Goal: Transaction & Acquisition: Obtain resource

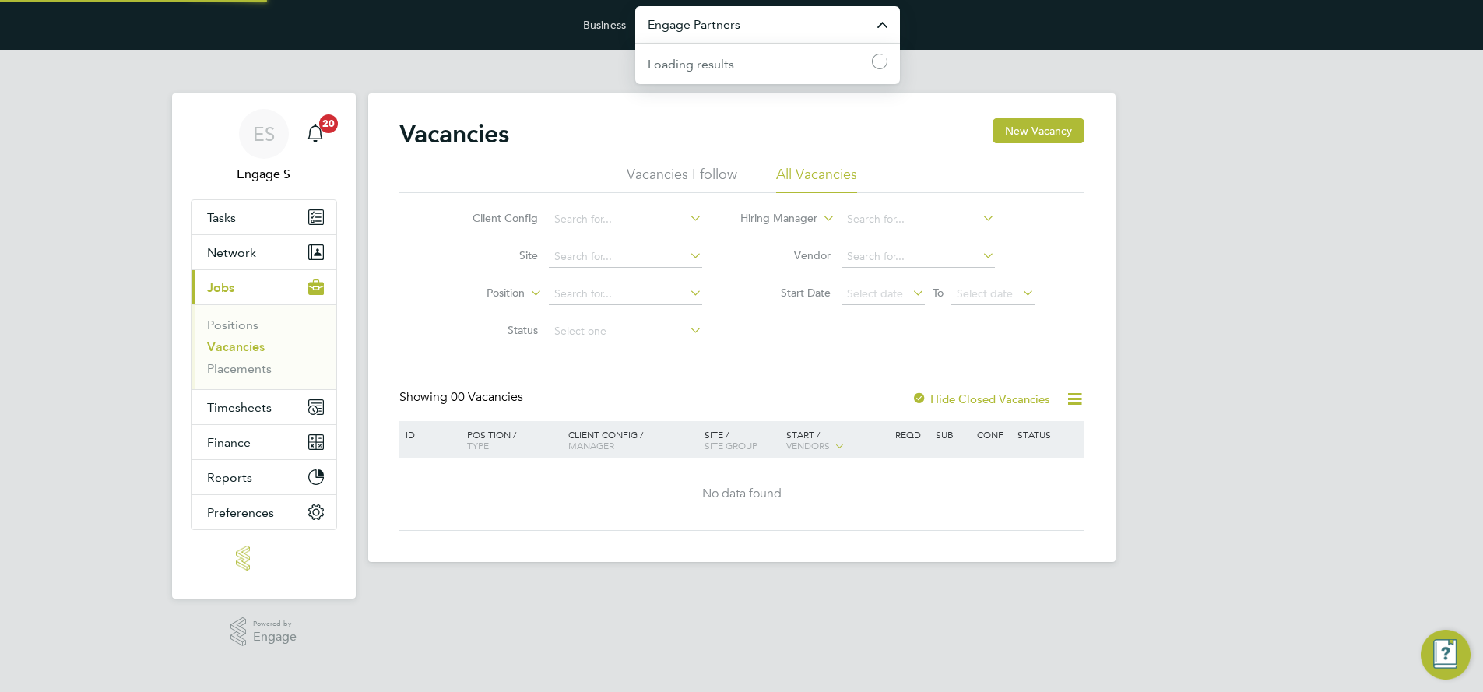
click at [738, 29] on input "Engage Partners" at bounding box center [767, 24] width 265 height 37
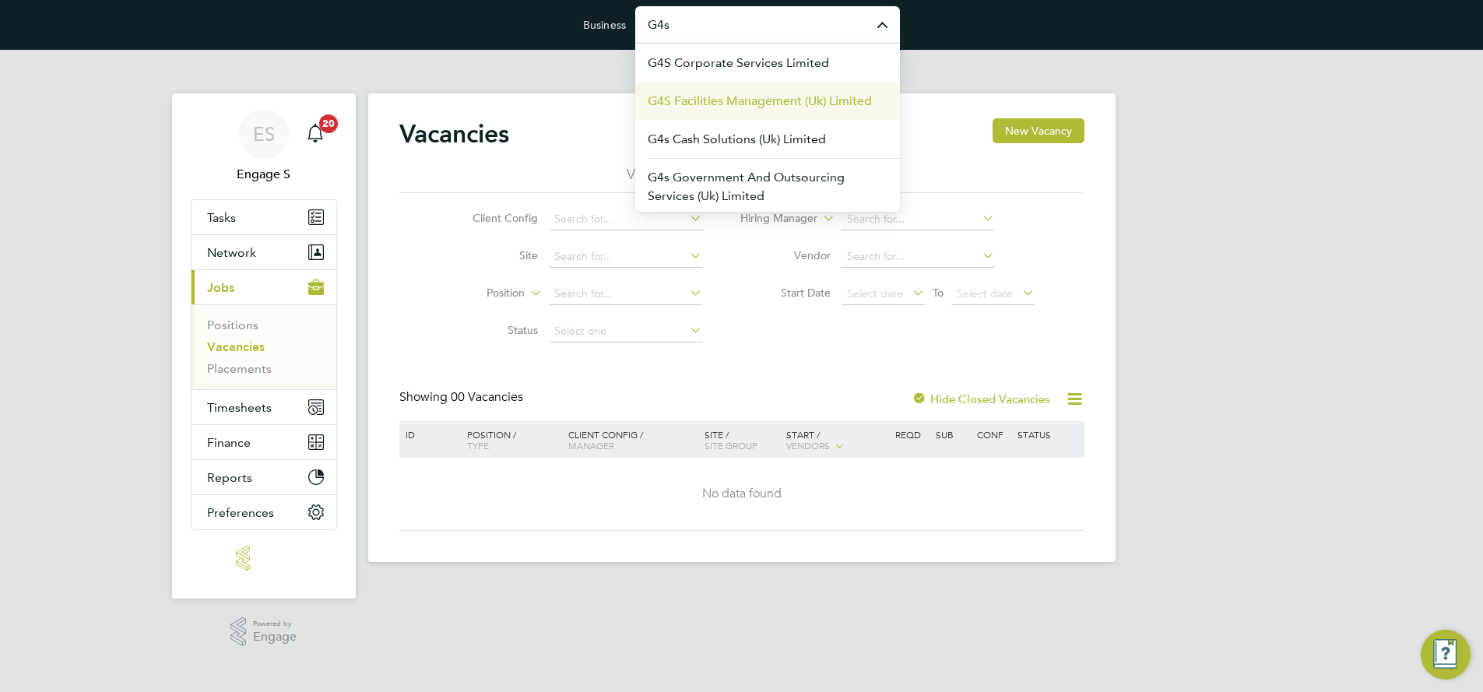
click at [730, 102] on span "G4S Facilities Management (Uk) Limited" at bounding box center [760, 101] width 224 height 19
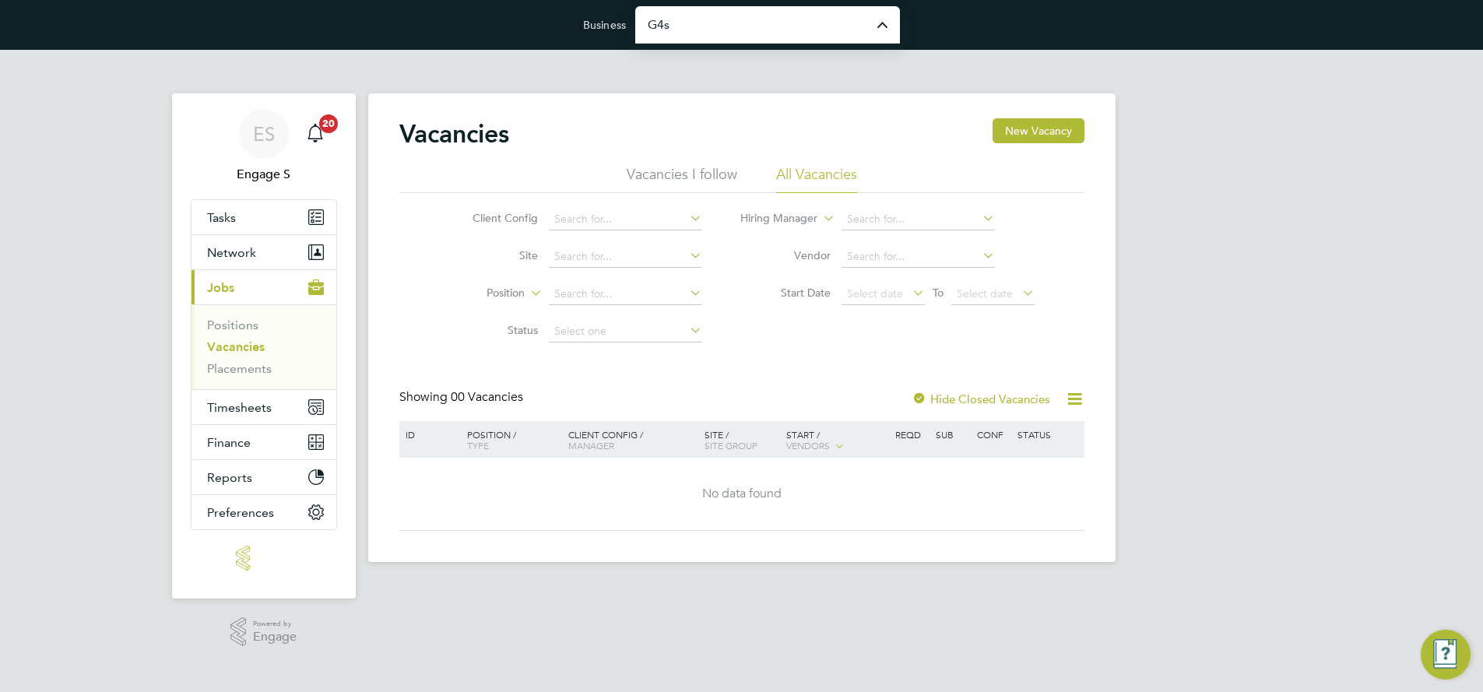
type input "G4S Facilities Management (Uk) Limited"
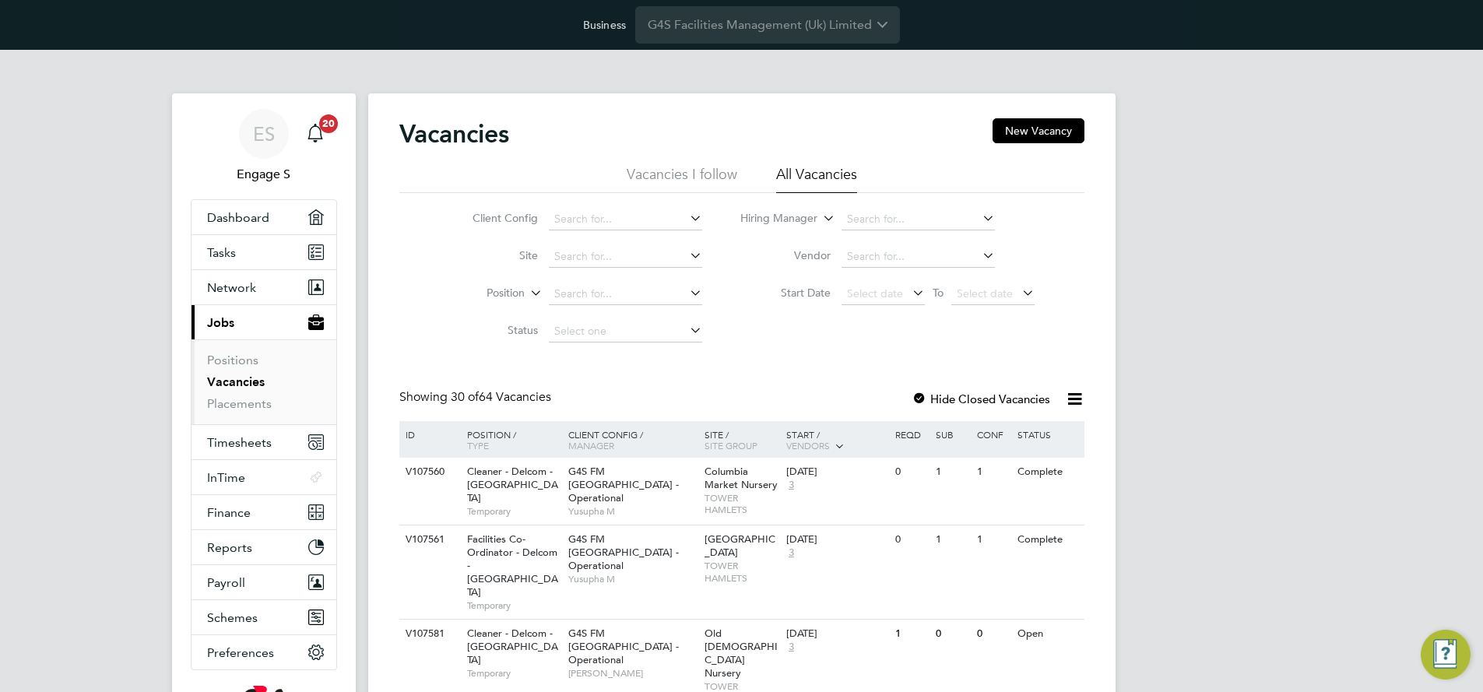
click at [1077, 399] on icon at bounding box center [1074, 398] width 19 height 19
click at [1026, 433] on li "Download vacancies report" at bounding box center [1002, 436] width 158 height 22
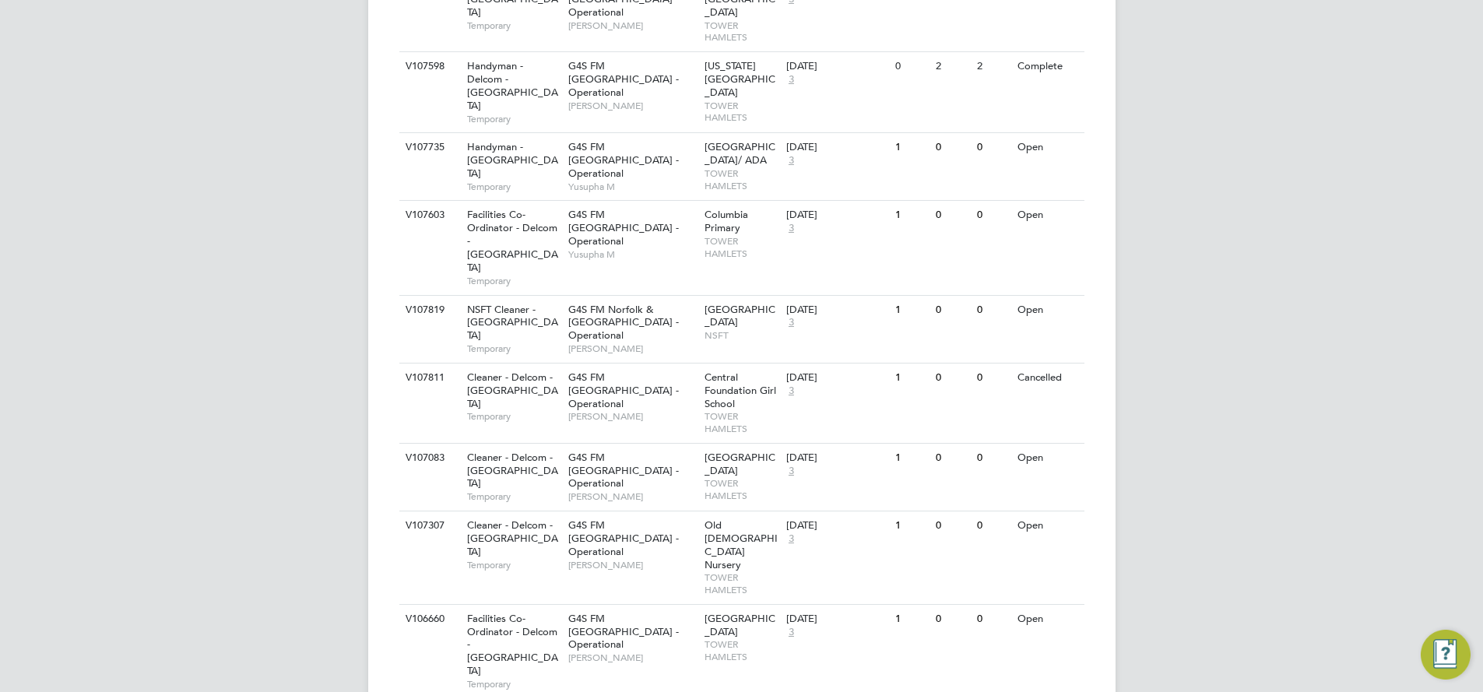
scroll to position [2026, 0]
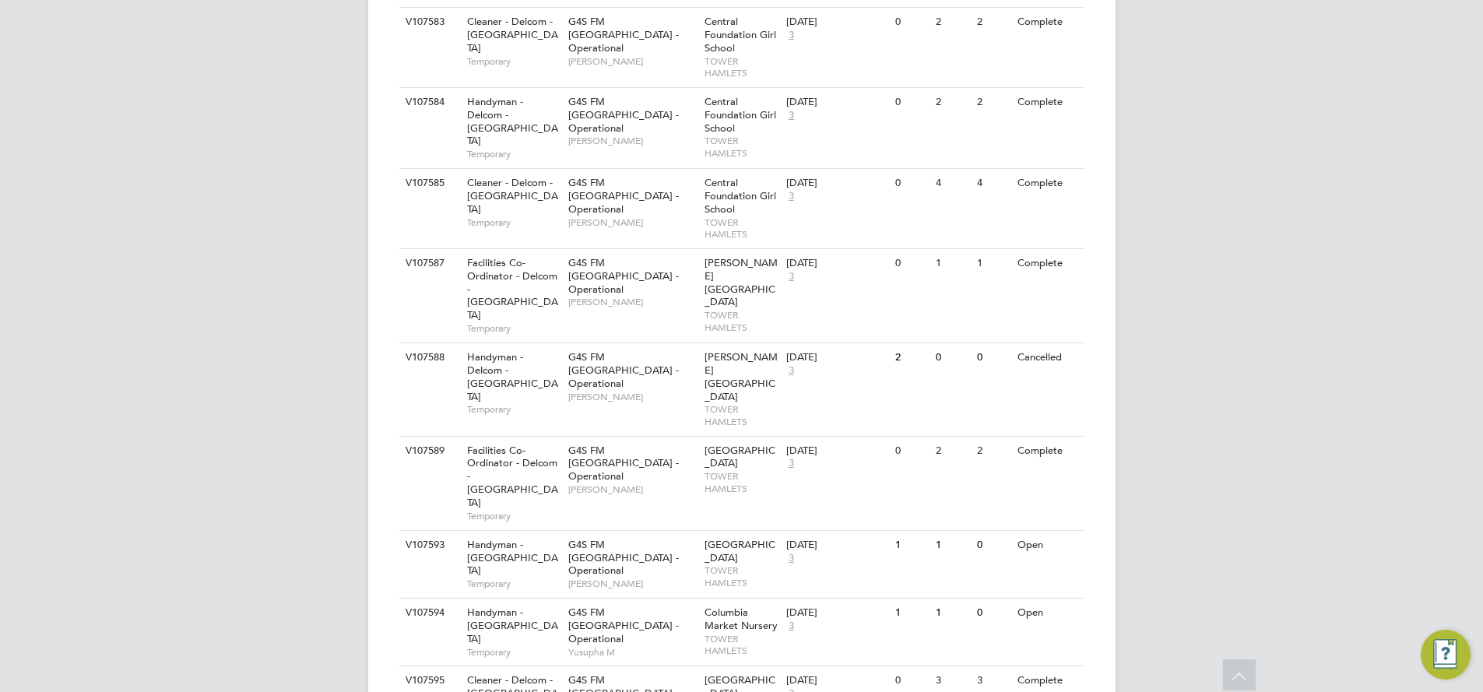
scroll to position [4221, 0]
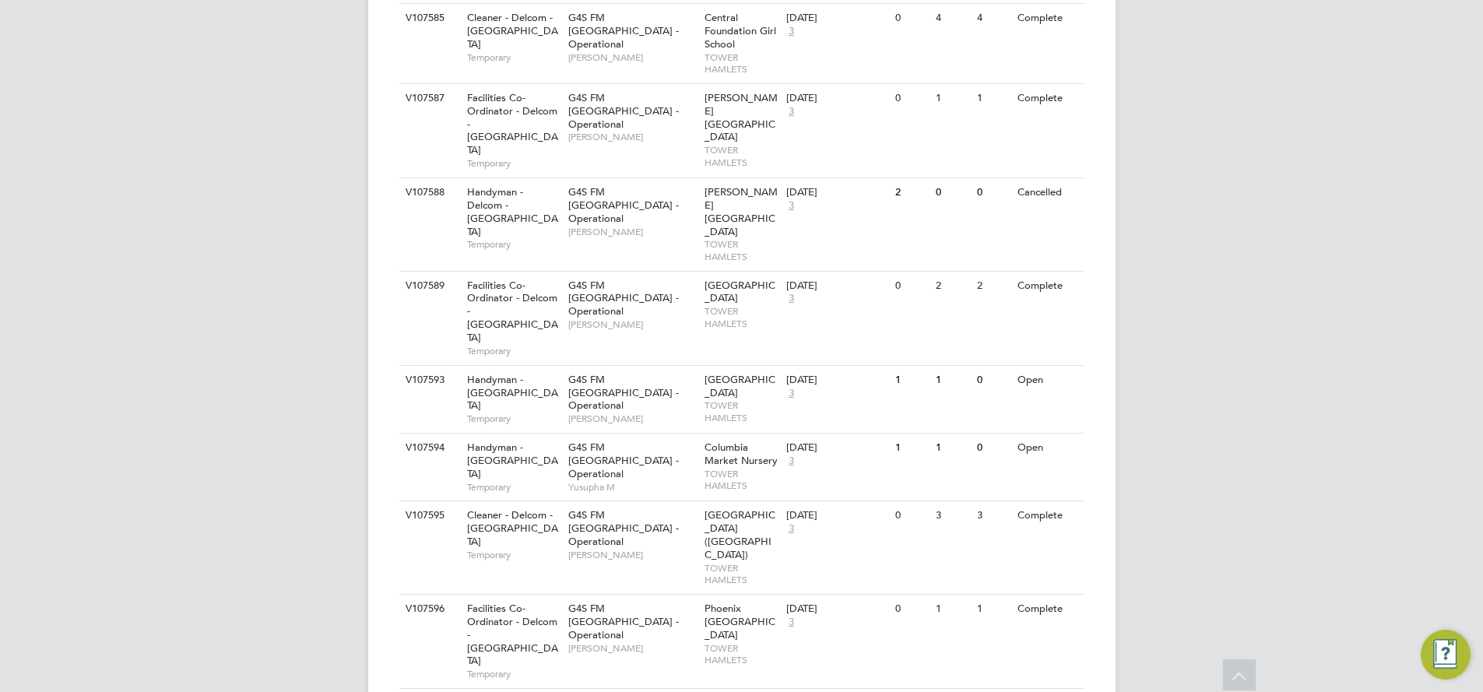
scroll to position [4457, 0]
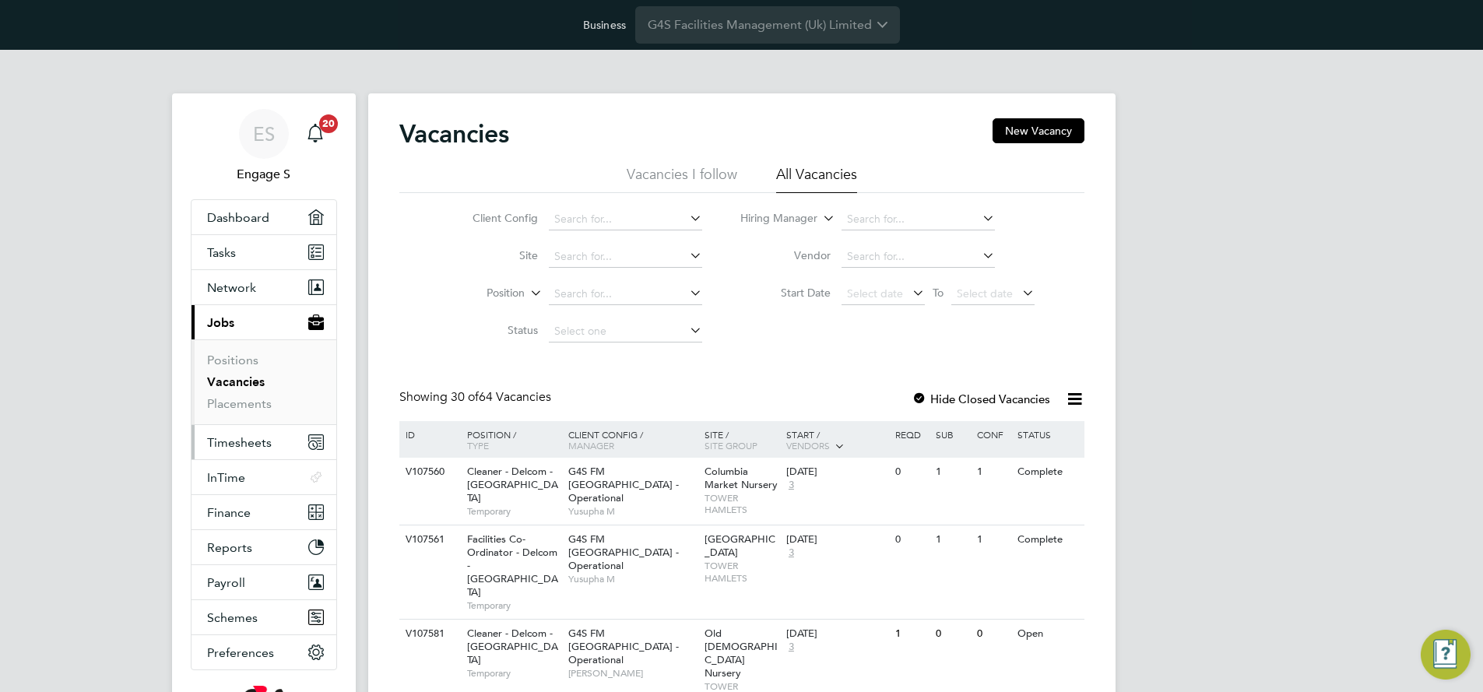
click at [253, 438] on span "Timesheets" at bounding box center [239, 442] width 65 height 15
click at [1078, 396] on icon at bounding box center [1074, 398] width 19 height 19
click at [1077, 400] on icon at bounding box center [1074, 398] width 19 height 19
click at [1018, 431] on li "Download Vacancies Report" at bounding box center [1002, 436] width 158 height 22
click at [1073, 399] on icon at bounding box center [1074, 398] width 19 height 19
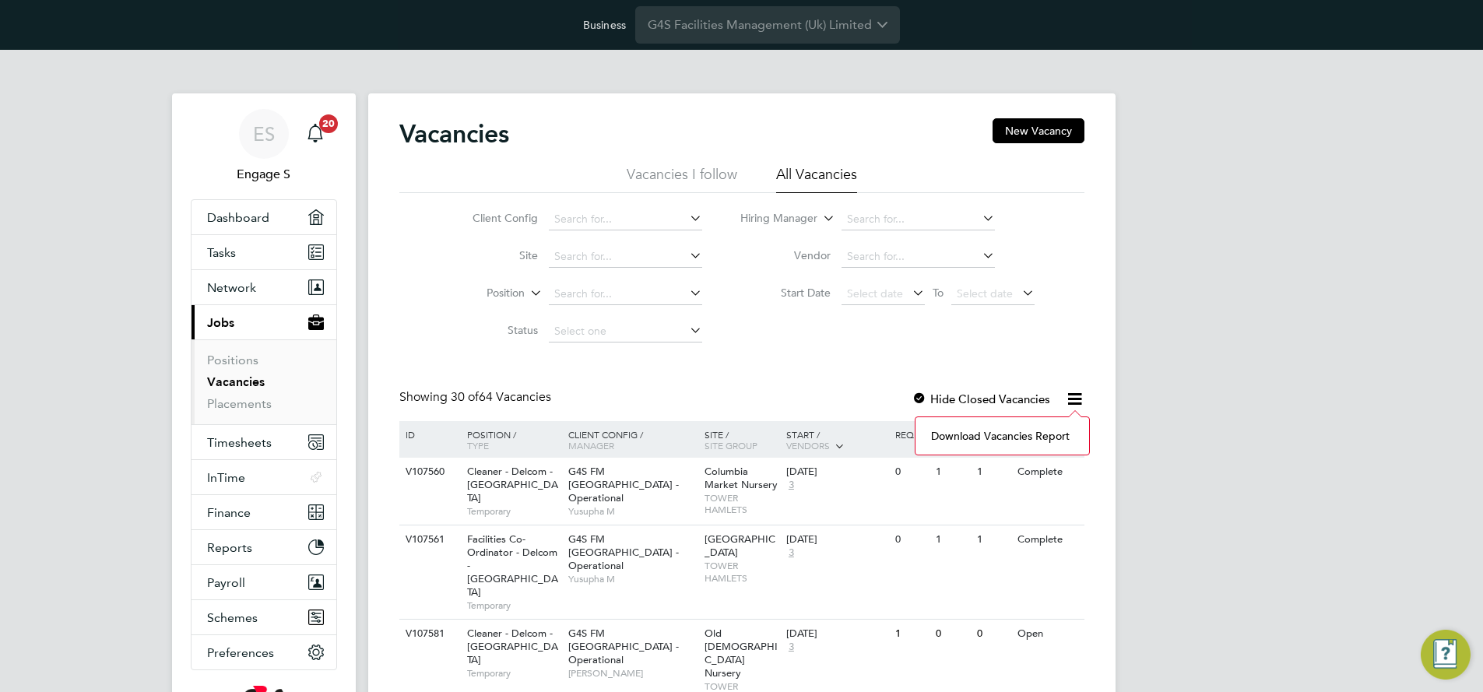
click at [1032, 433] on li "Download Vacancies Report" at bounding box center [1002, 436] width 158 height 22
click at [687, 259] on icon at bounding box center [687, 255] width 0 height 22
click at [629, 282] on li "Colu mbia Market Nursery" at bounding box center [625, 277] width 155 height 21
type input "Columbia Market Nursery"
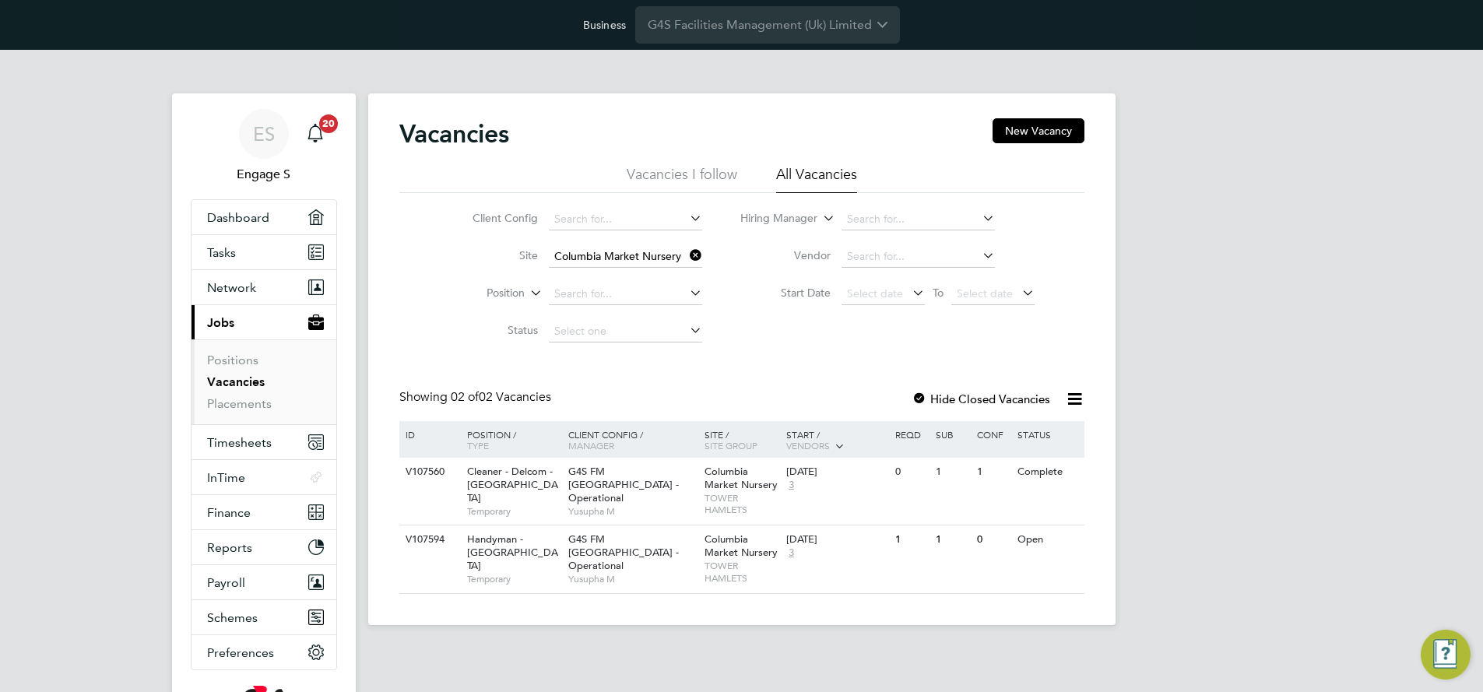
click at [1075, 402] on icon at bounding box center [1074, 398] width 19 height 19
click at [966, 434] on li "Download Vacancies Report" at bounding box center [1002, 436] width 158 height 22
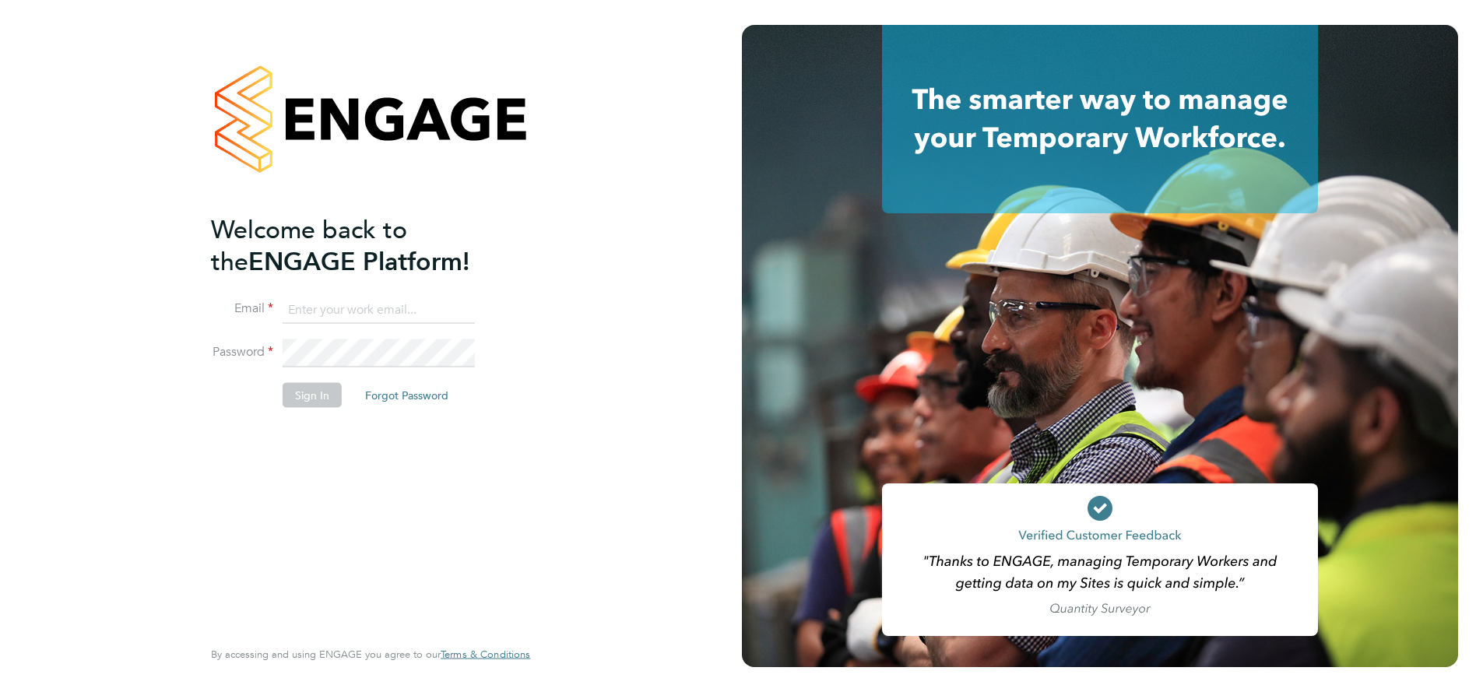
click at [322, 308] on input at bounding box center [379, 310] width 192 height 28
click at [322, 310] on input at bounding box center [379, 310] width 192 height 28
type input "support@engagelabs.io"
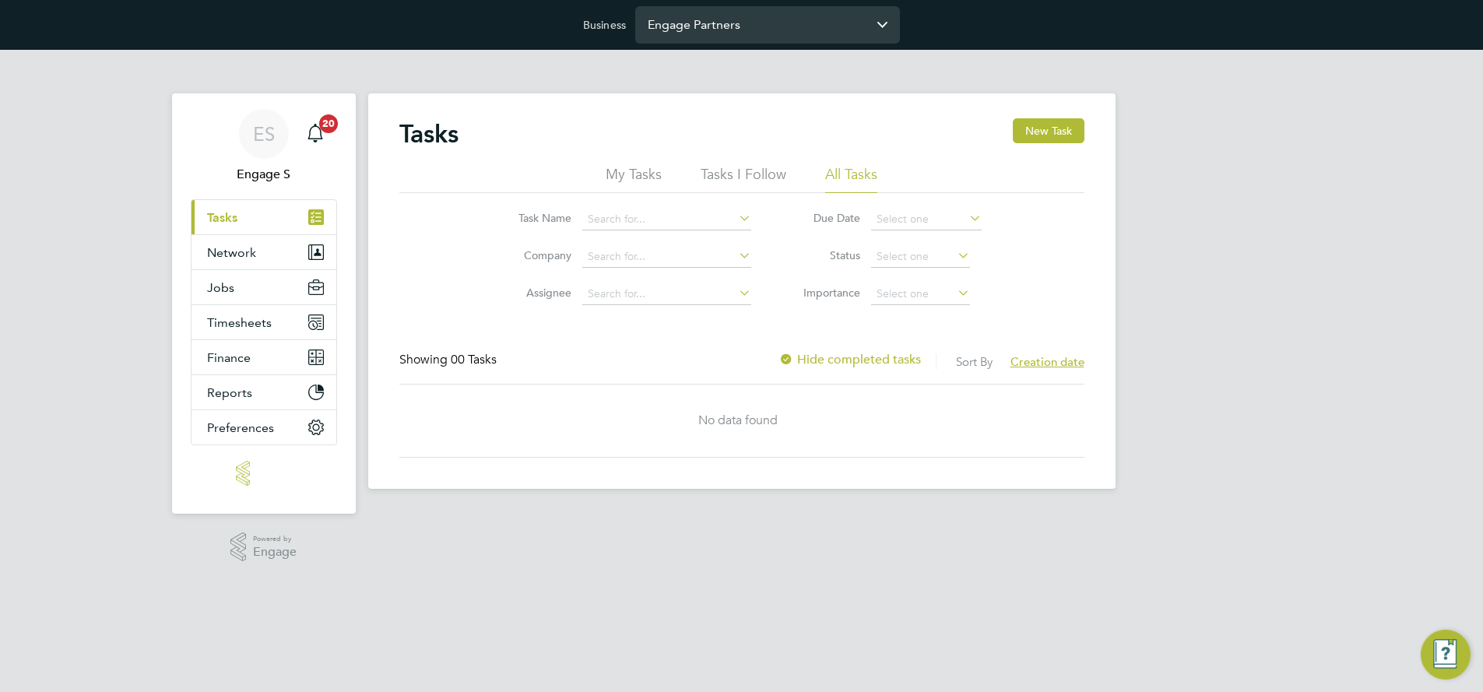
click at [691, 30] on input "Engage Partners" at bounding box center [767, 24] width 265 height 37
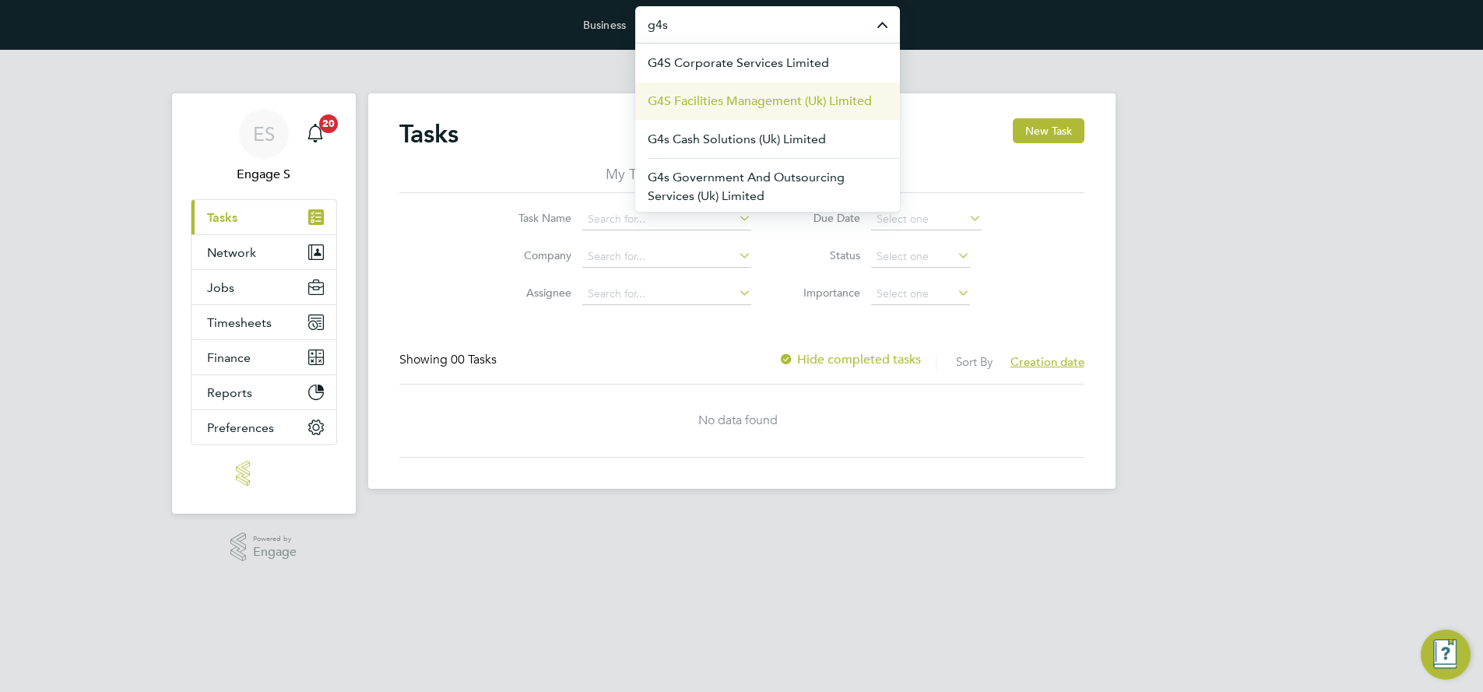
click at [709, 95] on span "G4S Facilities Management (Uk) Limited" at bounding box center [760, 101] width 224 height 19
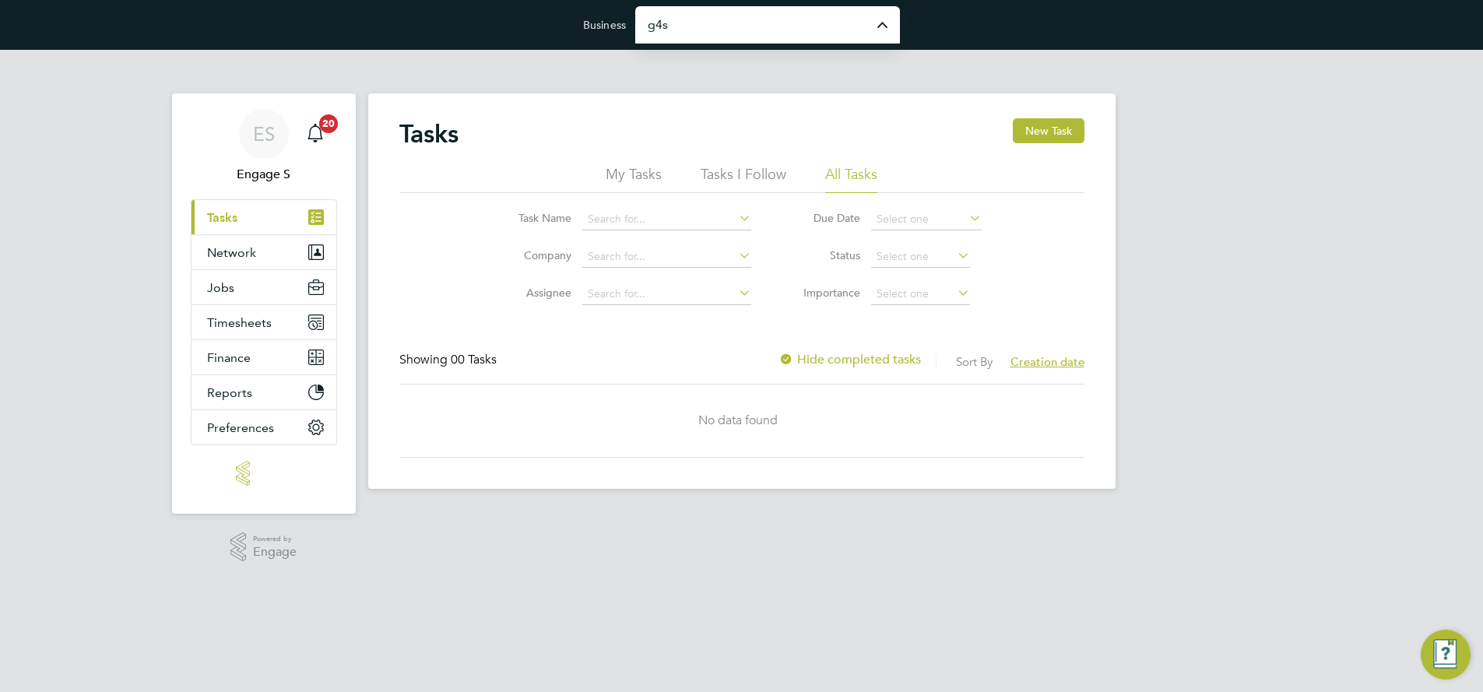
type input "G4S Facilities Management (Uk) Limited"
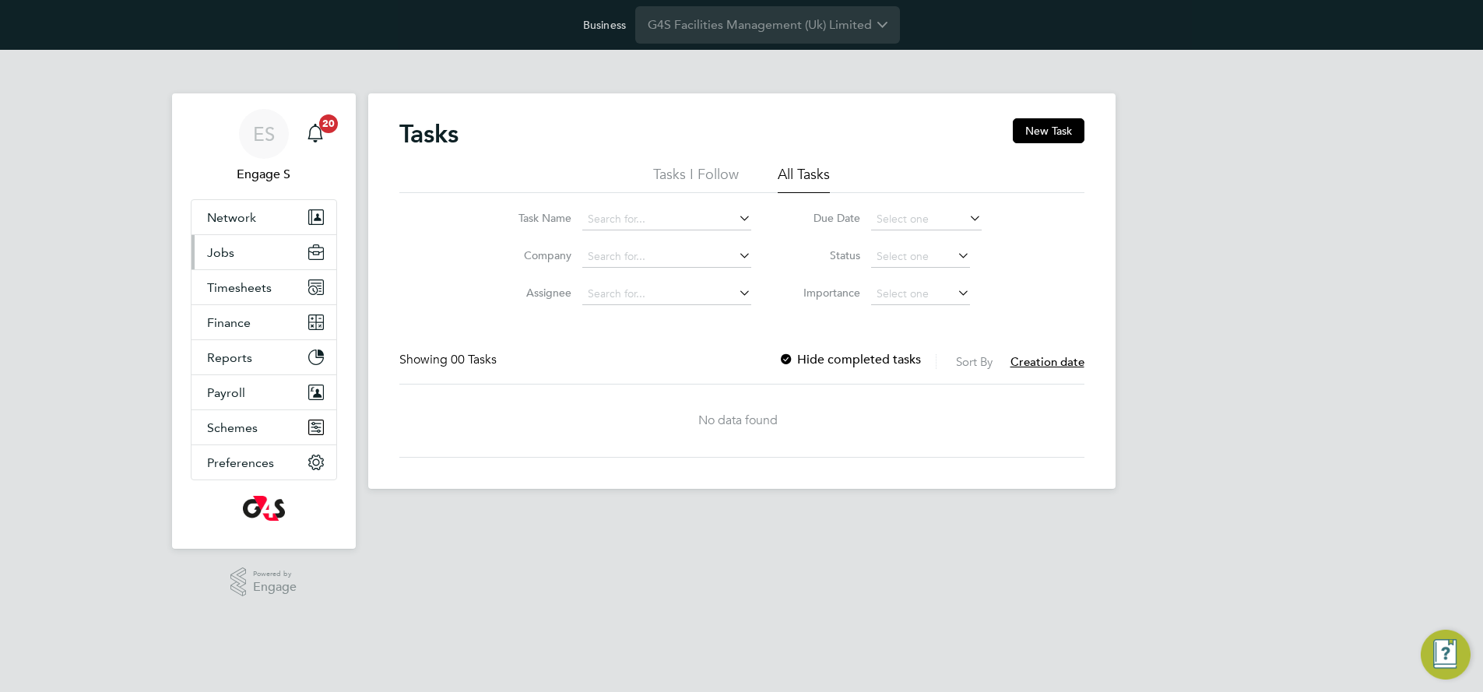
click at [225, 255] on span "Jobs" at bounding box center [220, 252] width 27 height 15
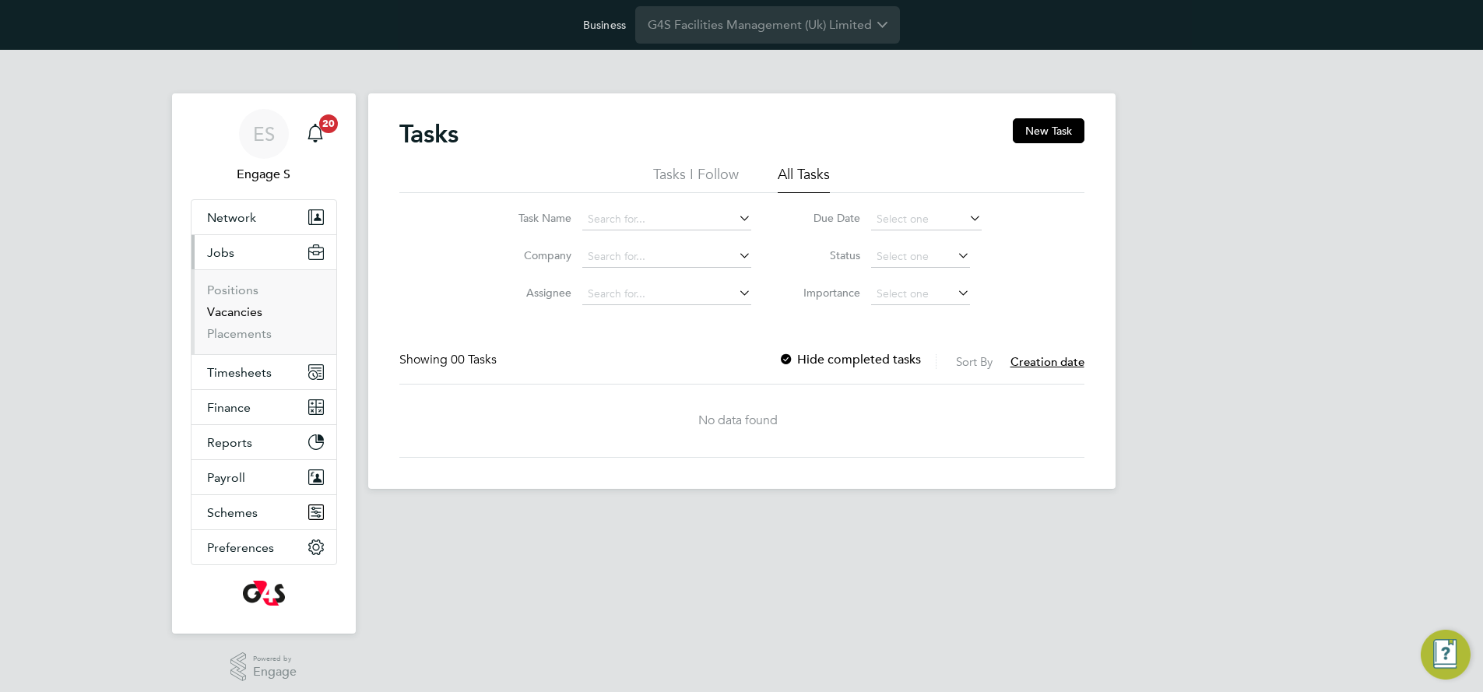
click at [242, 311] on link "Vacancies" at bounding box center [234, 311] width 55 height 15
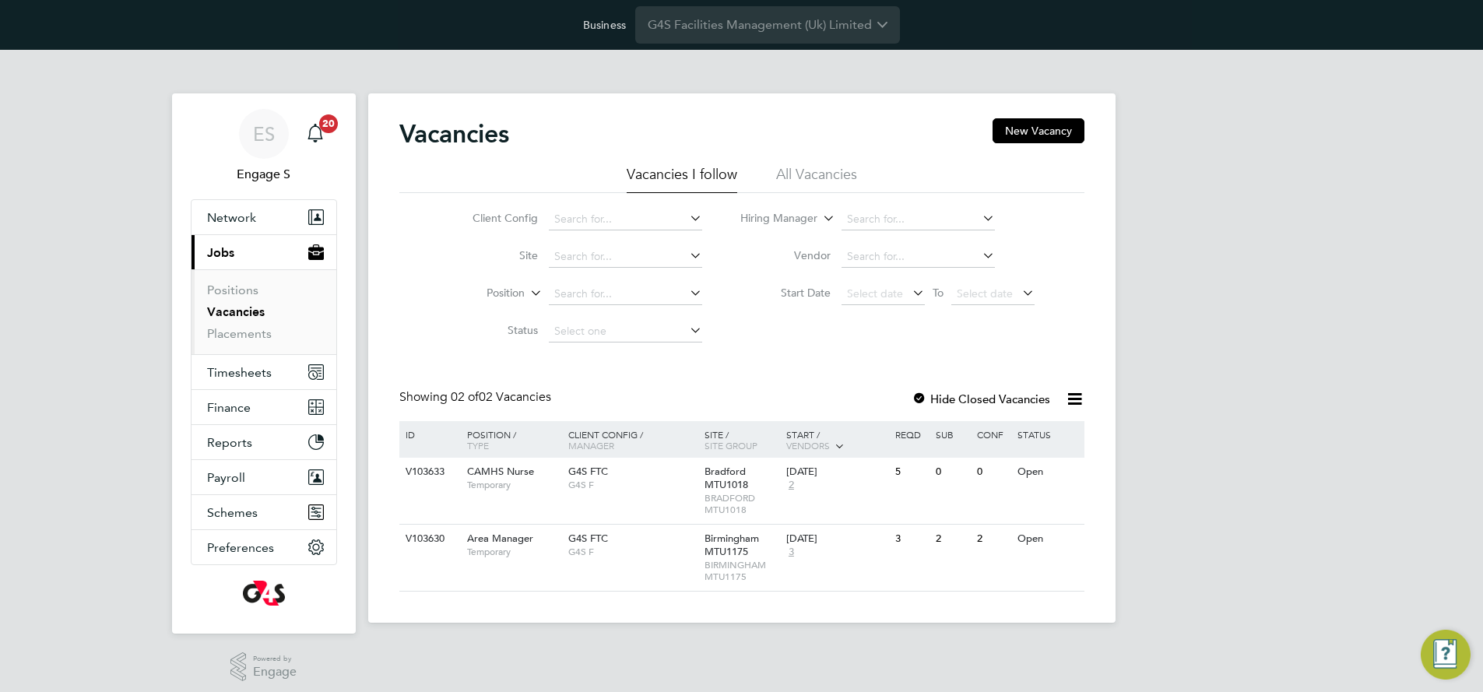
click at [815, 171] on li "All Vacancies" at bounding box center [816, 179] width 81 height 28
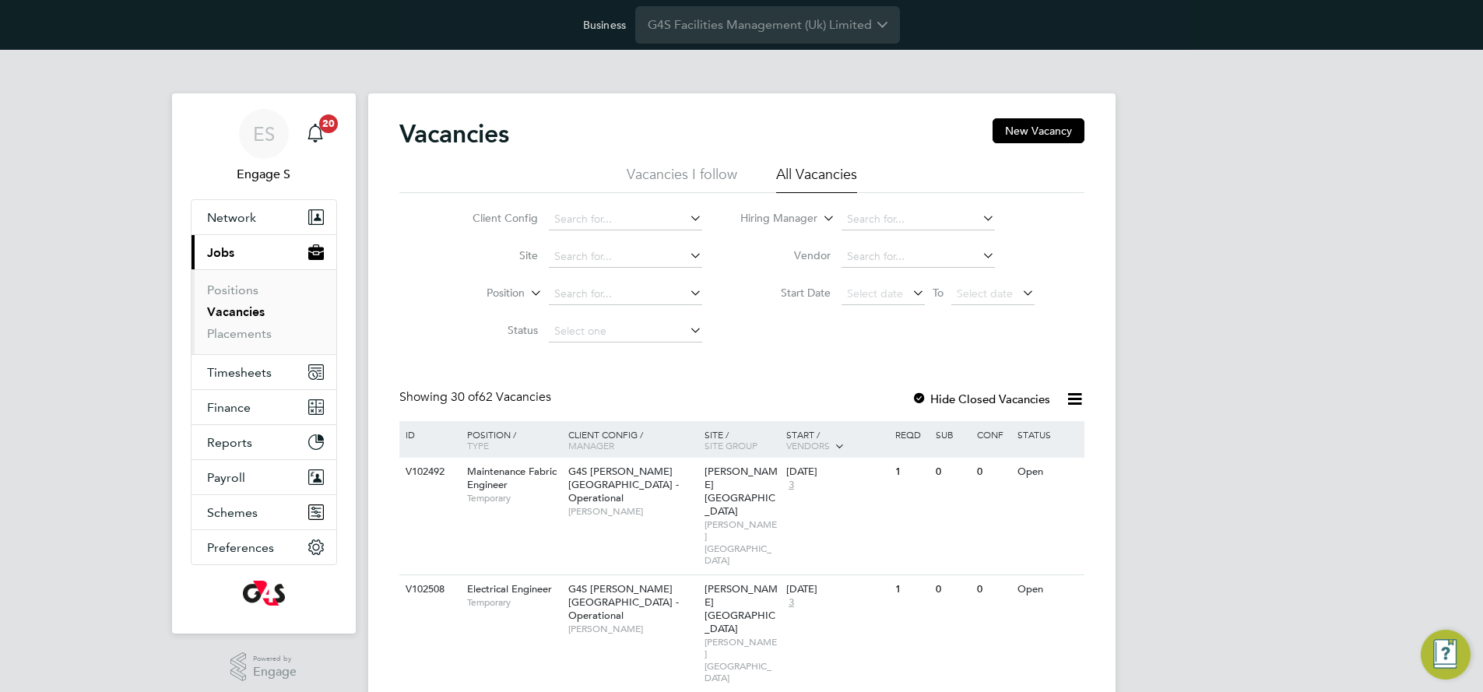
click at [687, 255] on icon at bounding box center [687, 255] width 0 height 22
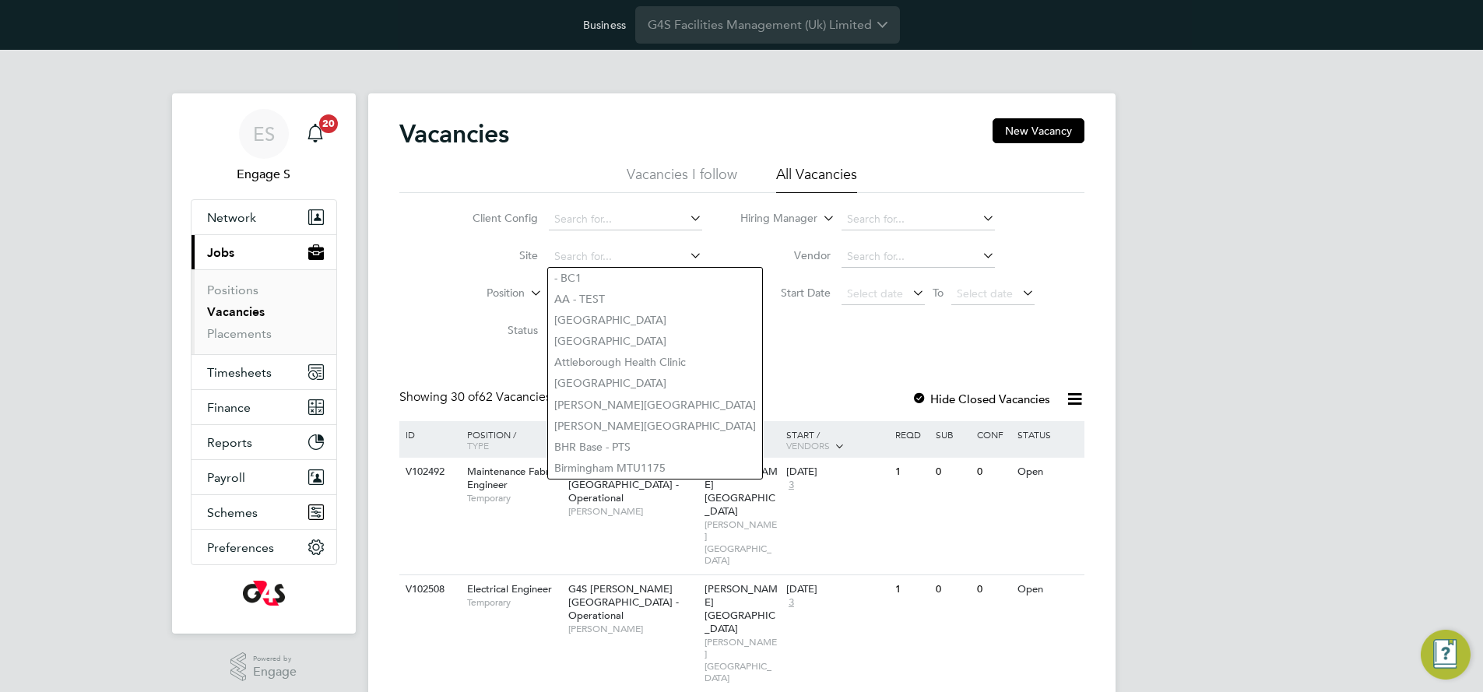
click at [717, 256] on li "Site" at bounding box center [575, 256] width 293 height 37
